Goal: Navigation & Orientation: Find specific page/section

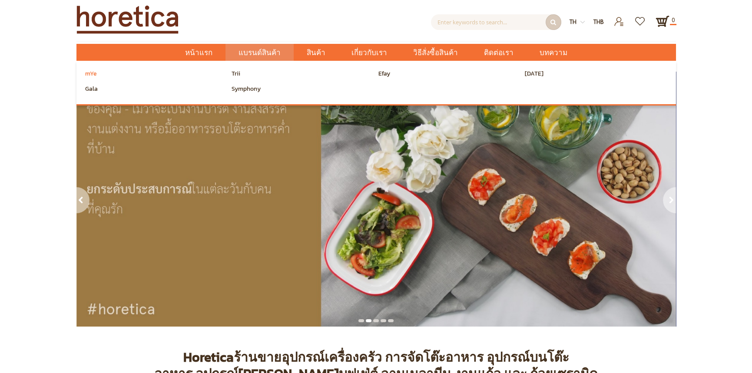
click at [87, 77] on span "mYe" at bounding box center [91, 73] width 12 height 13
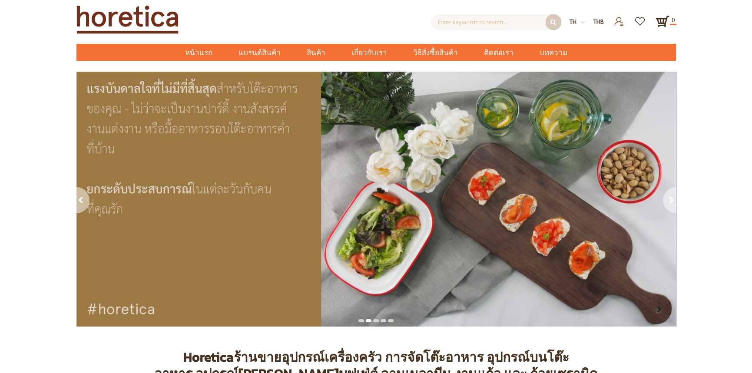
scroll to position [133, 0]
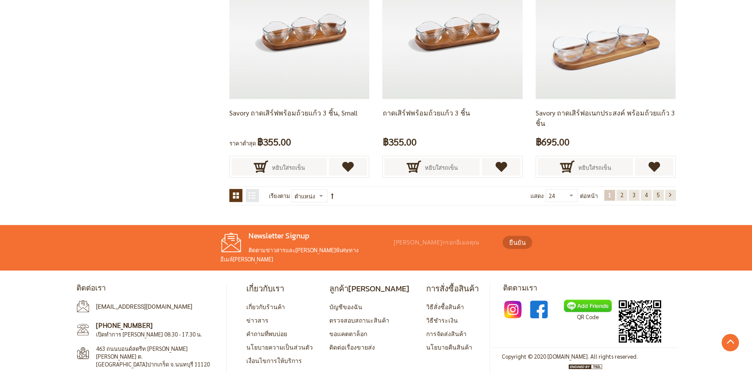
scroll to position [1824, 0]
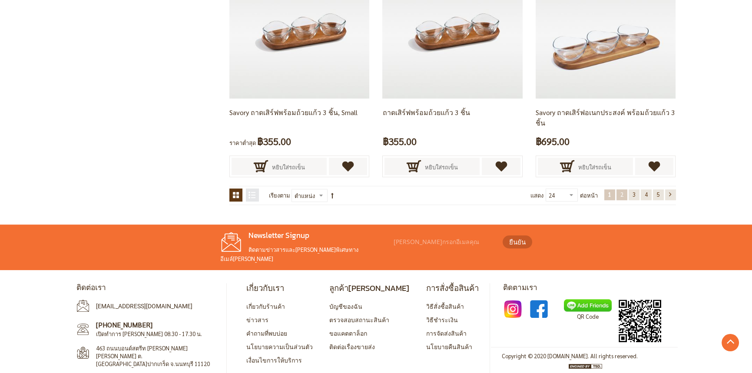
click at [621, 194] on span "2" at bounding box center [621, 194] width 3 height 7
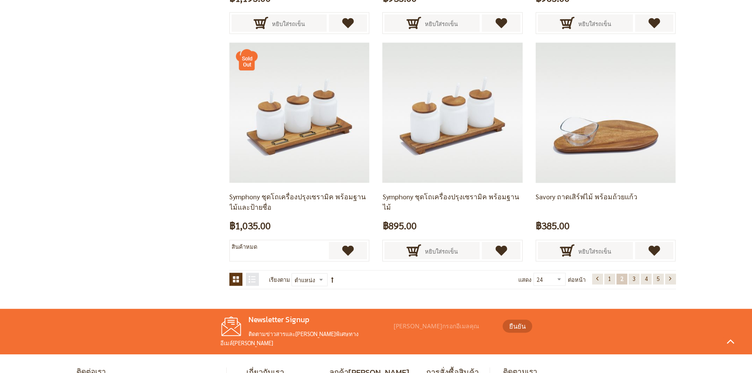
scroll to position [1826, 0]
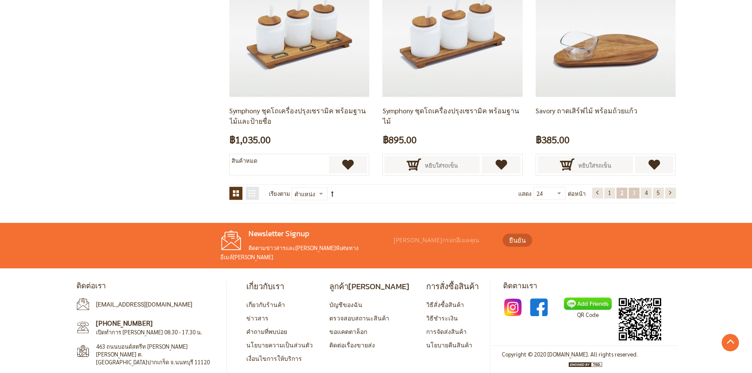
click at [631, 192] on link "หน้า 3" at bounding box center [634, 193] width 11 height 11
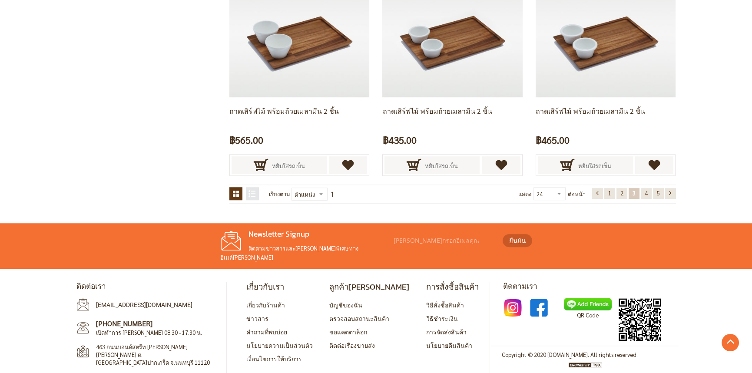
scroll to position [1826, 0]
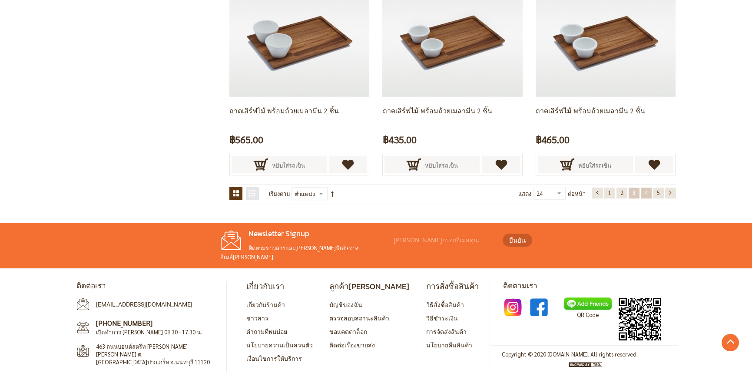
click at [643, 193] on link "หน้า 4" at bounding box center [646, 193] width 11 height 11
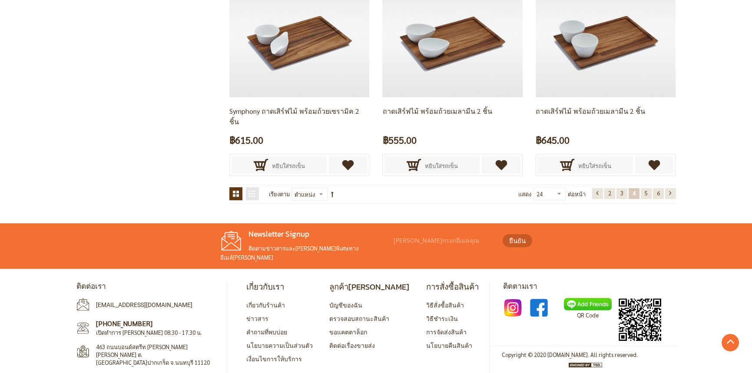
scroll to position [1826, 0]
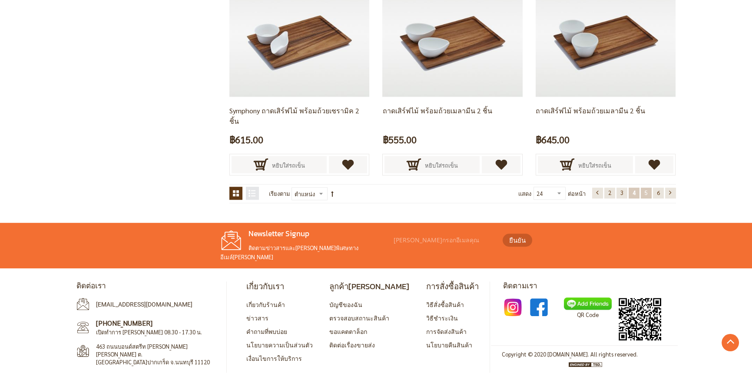
click at [649, 192] on link "หน้า 5" at bounding box center [646, 193] width 11 height 11
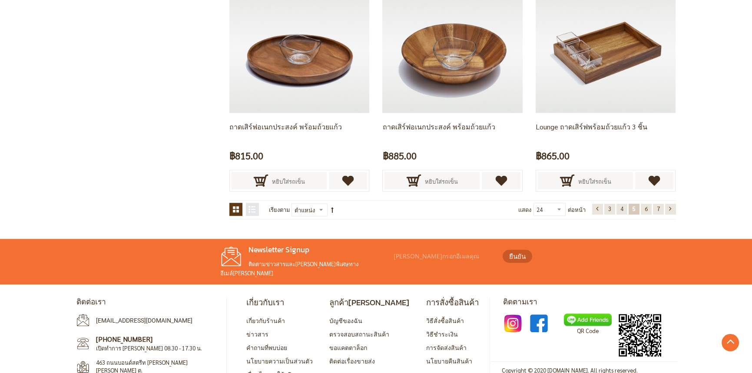
scroll to position [1826, 0]
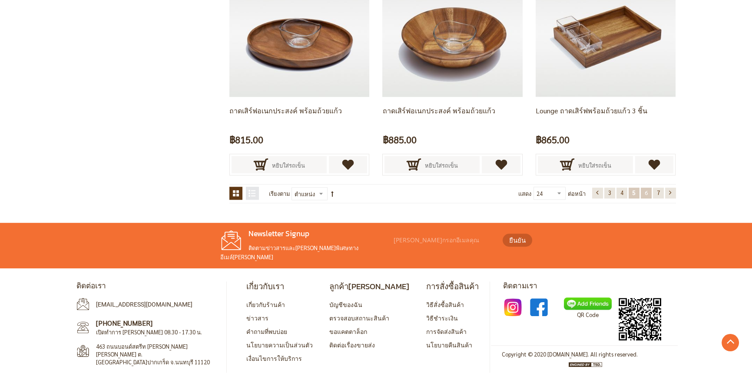
click at [645, 190] on span "6" at bounding box center [646, 192] width 3 height 7
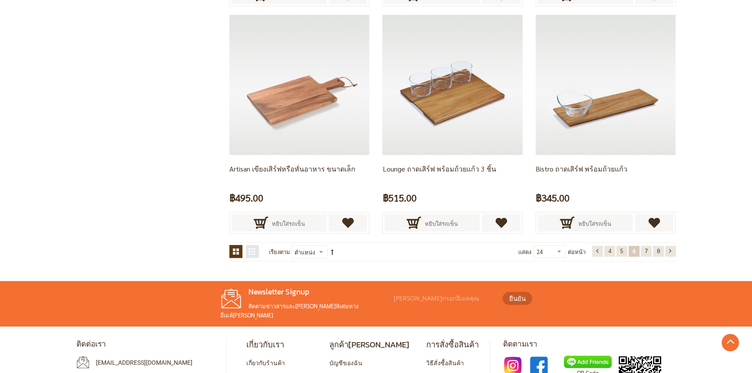
scroll to position [1826, 0]
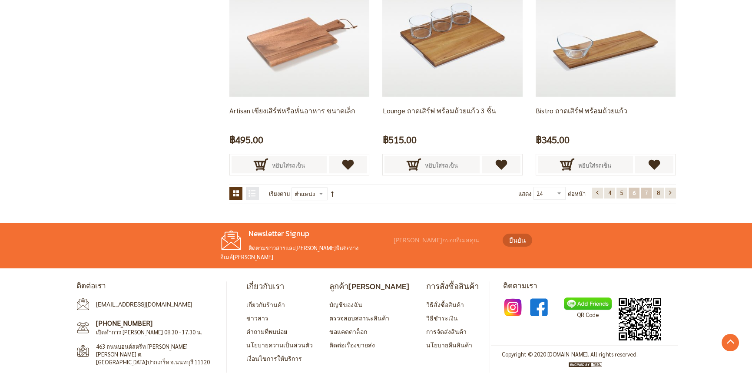
click at [643, 192] on link "หน้า 7" at bounding box center [646, 193] width 11 height 11
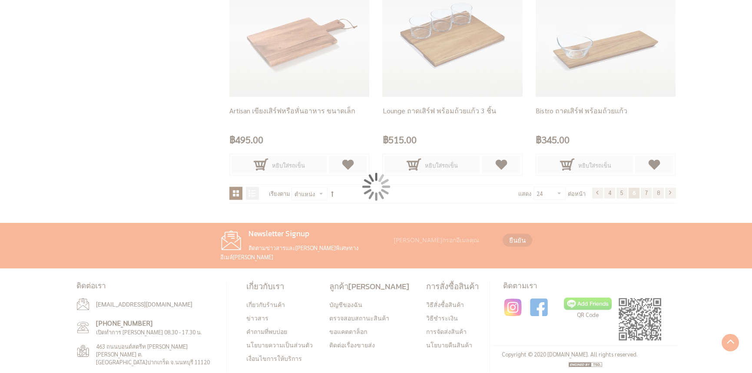
scroll to position [164, 0]
